Goal: Find specific page/section: Find specific page/section

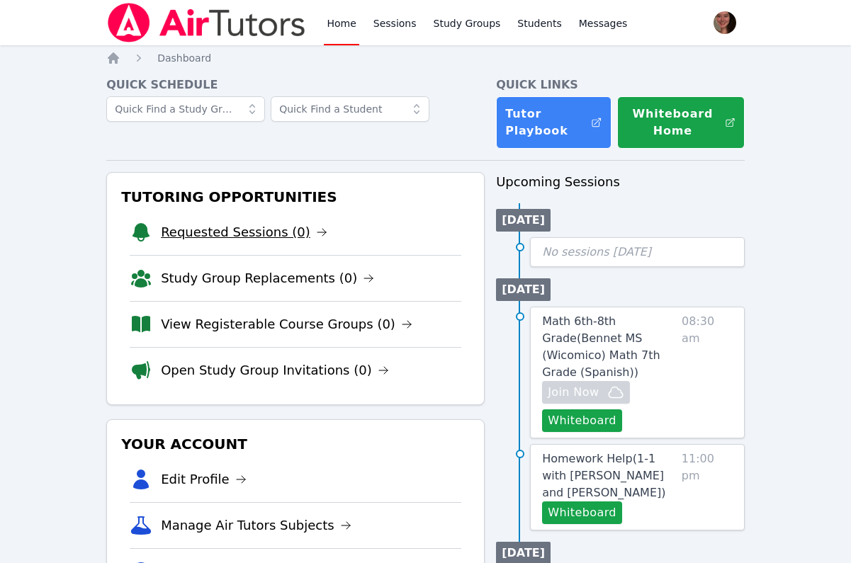
click at [277, 235] on link "Requested Sessions (0)" at bounding box center [244, 233] width 167 height 20
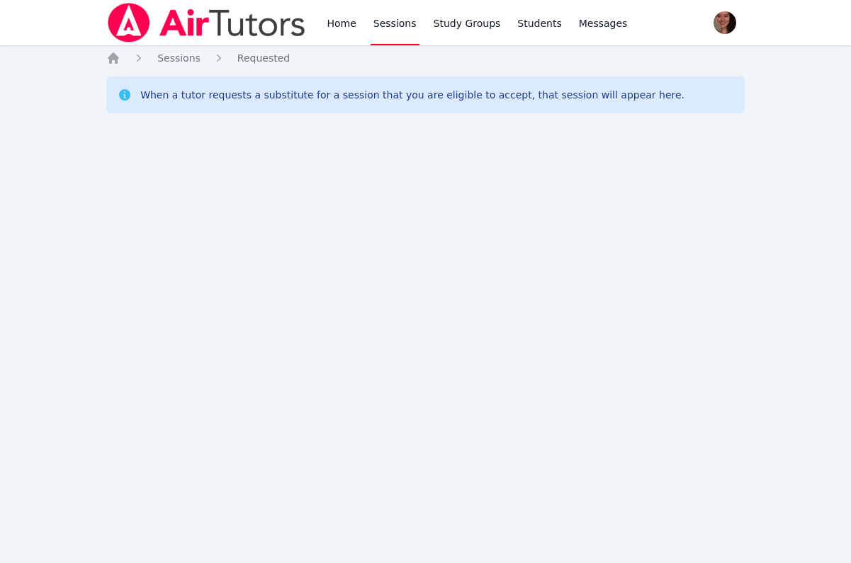
click at [113, 65] on div "Home Sessions Requested When a tutor requests a substitute for a session that y…" at bounding box center [425, 99] width 639 height 96
click at [112, 57] on icon "Breadcrumb" at bounding box center [113, 57] width 11 height 11
